Goal: Transaction & Acquisition: Subscribe to service/newsletter

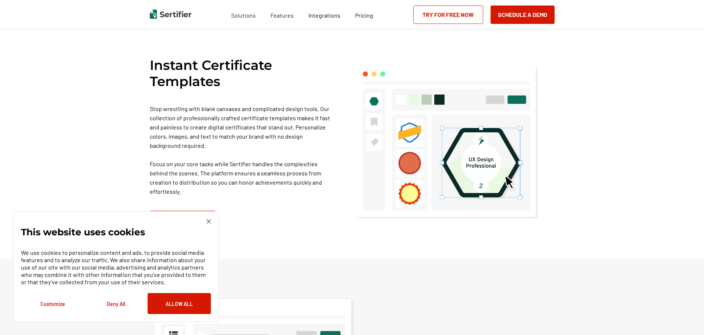
scroll to position [515, 0]
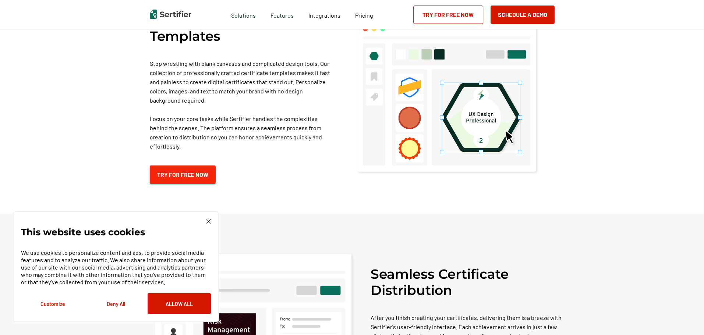
click at [198, 166] on link "Try for Free Now" at bounding box center [183, 175] width 66 height 18
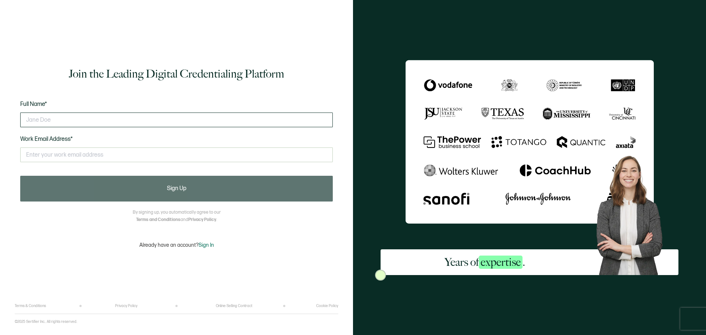
click at [86, 120] on input "text" at bounding box center [176, 120] width 313 height 15
type input "Scottjones529"
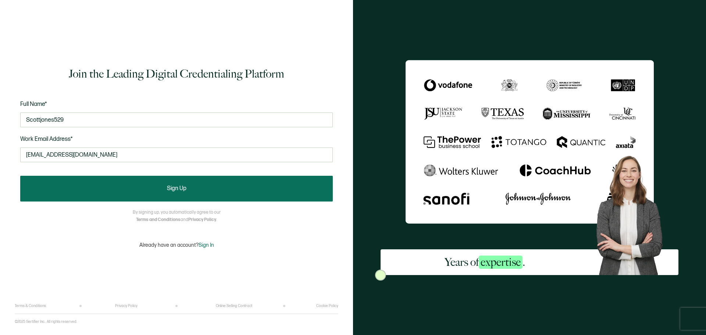
type input "scottjones529@gmail.com"
click at [138, 182] on button "Sign Up" at bounding box center [176, 189] width 313 height 26
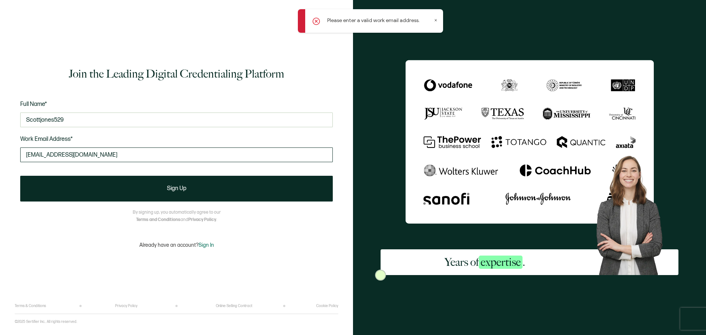
click at [116, 156] on input "scottjones529@gmail.com" at bounding box center [176, 154] width 313 height 15
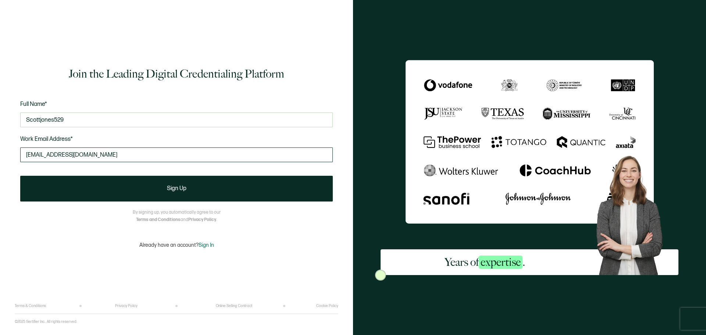
click at [116, 156] on input "scottjones529@gmail.com" at bounding box center [176, 154] width 313 height 15
